Goal: Obtain resource: Obtain resource

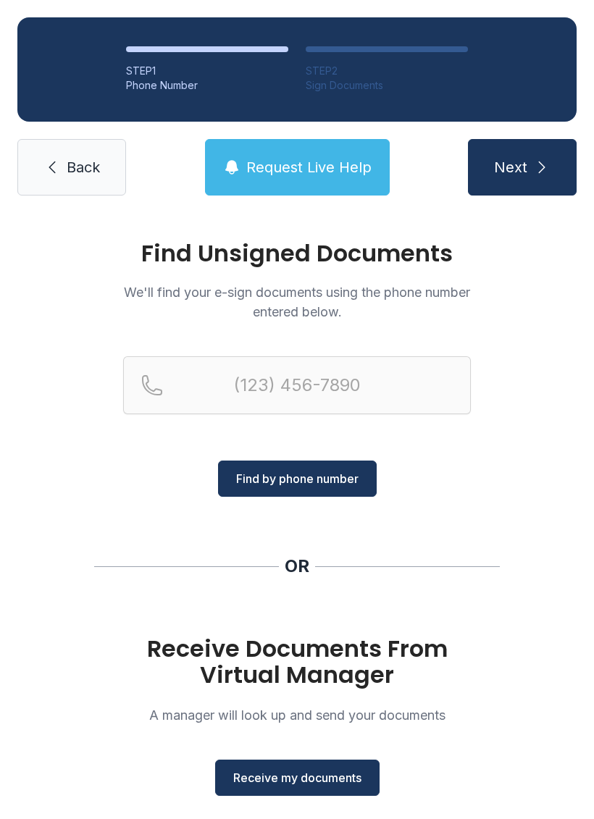
click at [297, 773] on span "Receive my documents" at bounding box center [297, 777] width 128 height 17
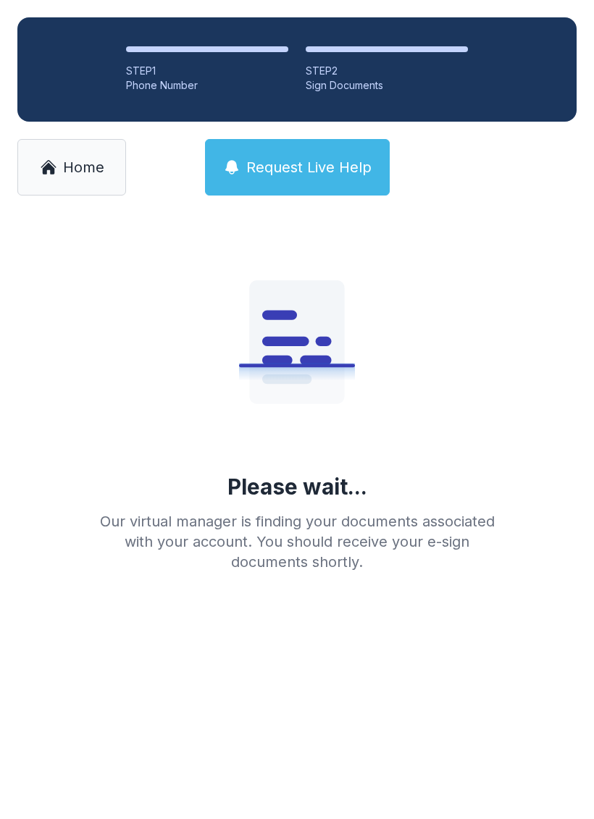
click at [49, 169] on icon at bounding box center [48, 168] width 12 height 12
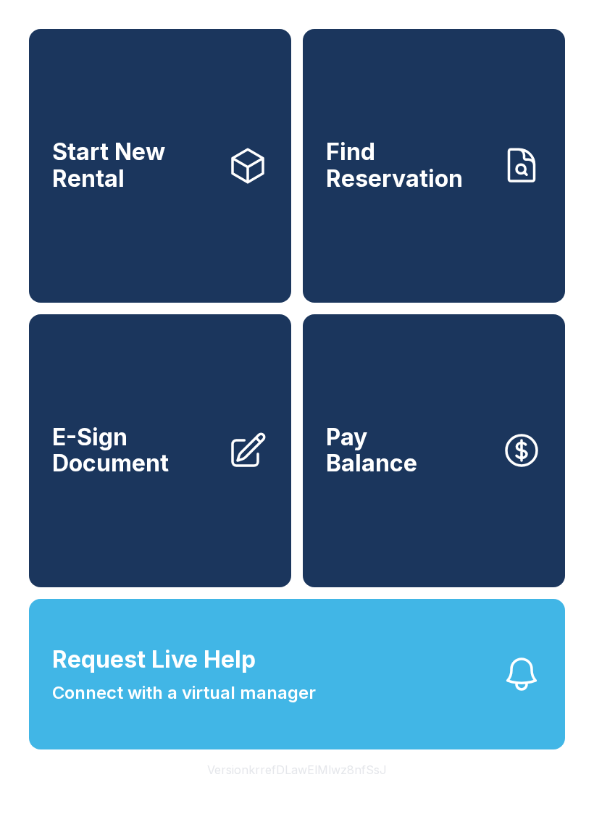
click at [166, 477] on span "E-Sign Document" at bounding box center [134, 450] width 164 height 53
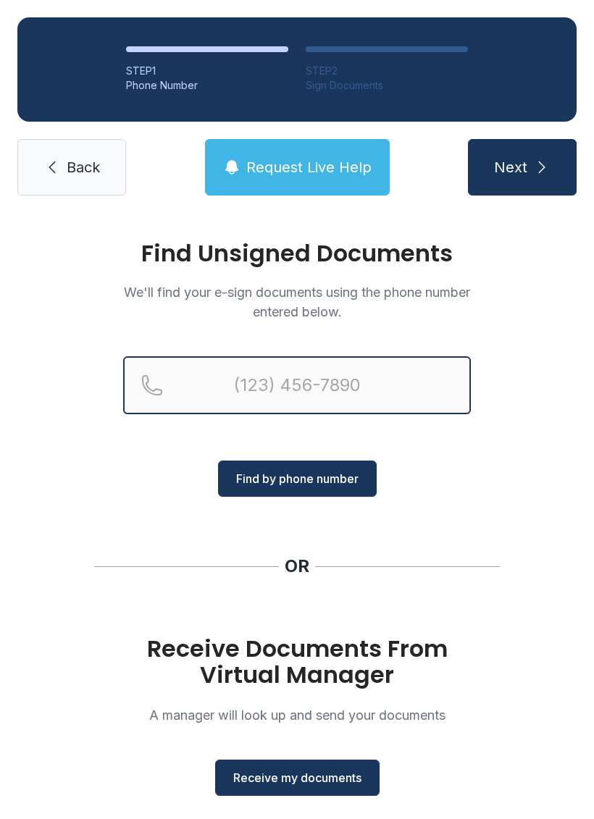
click at [261, 385] on input "Reservation phone number" at bounding box center [297, 385] width 348 height 58
type input "[PHONE_NUMBER]"
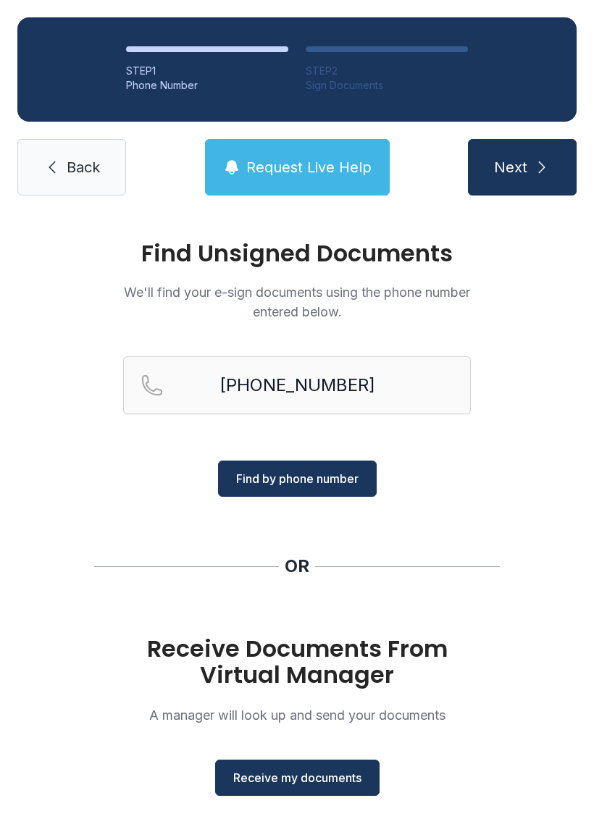
click at [320, 478] on span "Find by phone number" at bounding box center [297, 478] width 122 height 17
click at [343, 482] on span "Find by phone number" at bounding box center [297, 478] width 122 height 17
